Goal: Navigation & Orientation: Find specific page/section

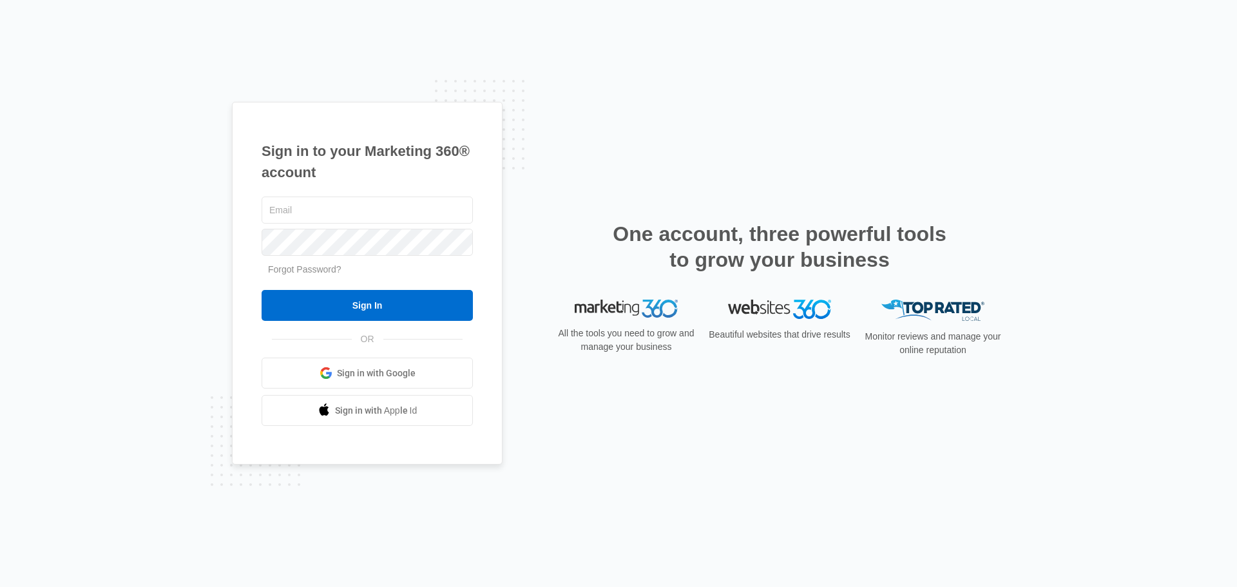
type input "[EMAIL_ADDRESS][DOMAIN_NAME]"
click at [426, 289] on form "mhoran@masbuildingandbridge.com Forgot Password? Sign In" at bounding box center [367, 258] width 211 height 128
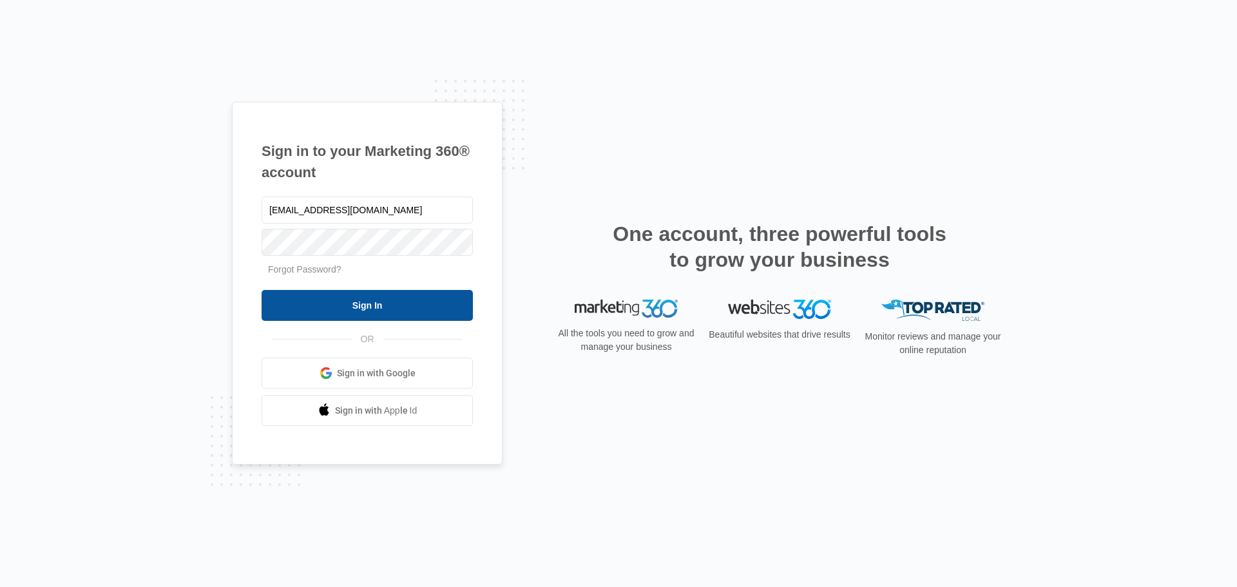
click at [327, 307] on input "Sign In" at bounding box center [367, 305] width 211 height 31
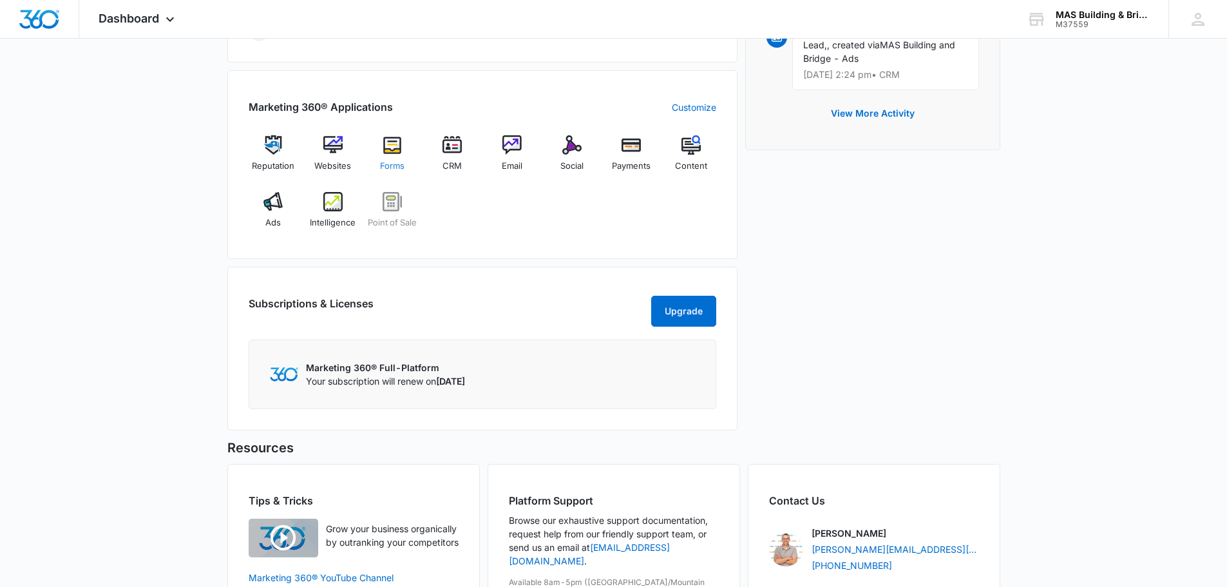
scroll to position [515, 0]
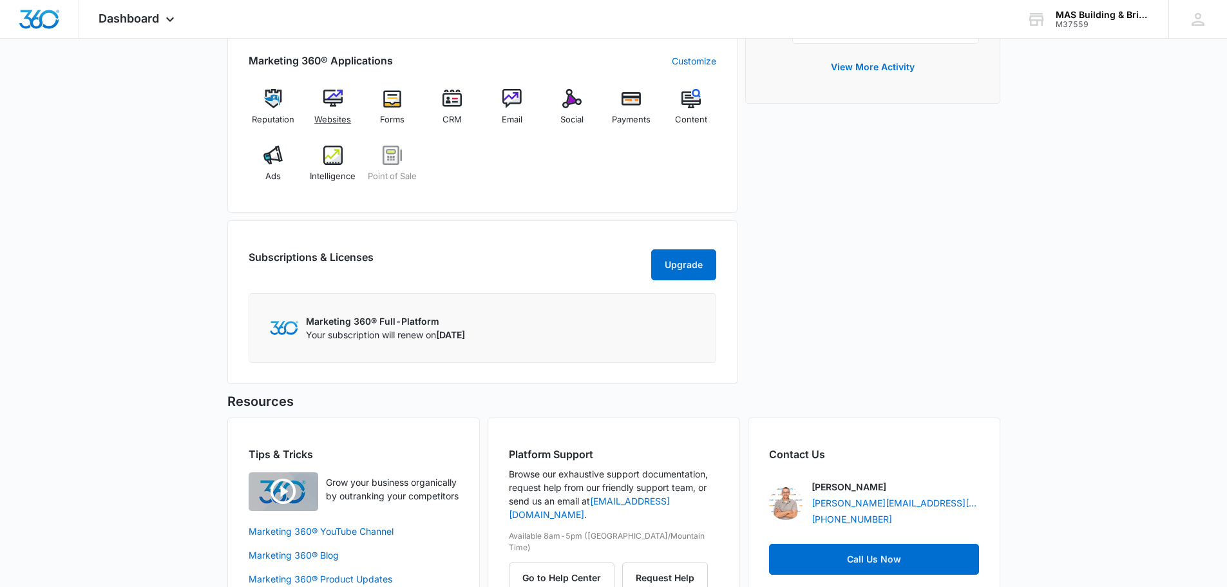
drag, startPoint x: 325, startPoint y: 111, endPoint x: 559, endPoint y: 152, distance: 238.0
click at [325, 111] on div "Websites" at bounding box center [333, 112] width 50 height 46
